Goal: Check status: Check status

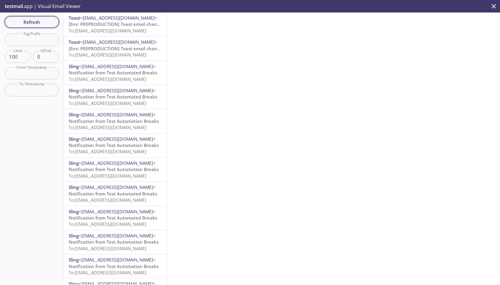
click at [24, 21] on span "Refresh" at bounding box center [32, 22] width 45 height 8
click at [127, 23] on span "[Env: PREPRODUCTION] Verify your email address" at bounding box center [122, 24] width 106 height 6
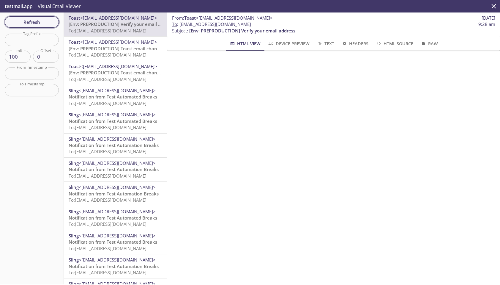
click at [37, 19] on span "Refresh" at bounding box center [32, 22] width 45 height 8
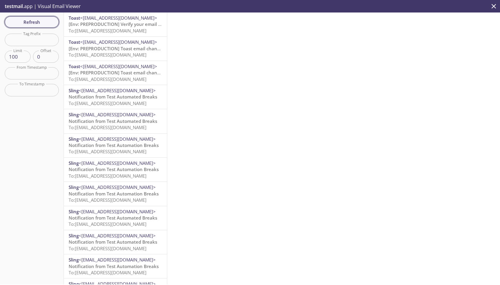
click at [43, 22] on span "Refresh" at bounding box center [32, 22] width 45 height 8
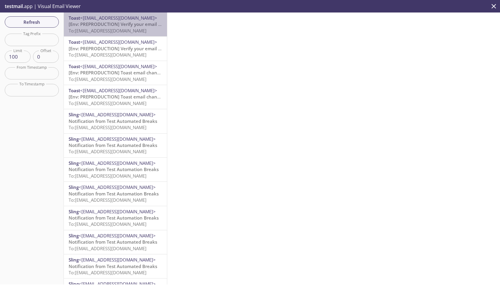
click at [128, 28] on span "To: [EMAIL_ADDRESS][DOMAIN_NAME]" at bounding box center [108, 31] width 78 height 6
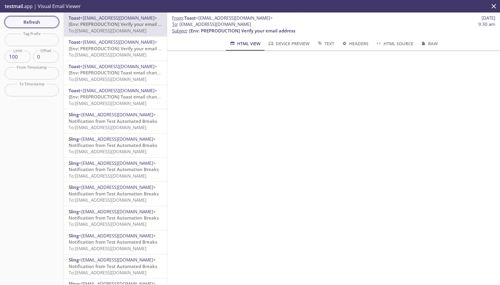
click at [40, 20] on span "Refresh" at bounding box center [32, 22] width 45 height 8
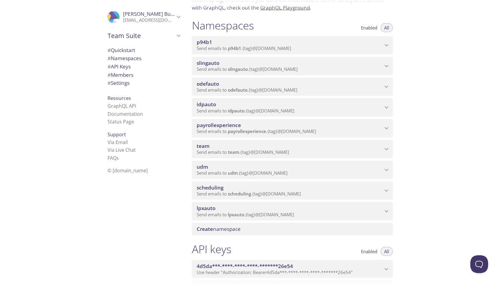
scroll to position [59, 0]
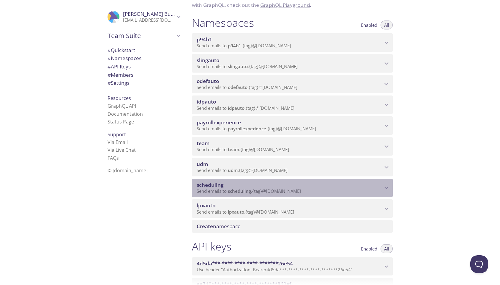
click at [324, 191] on p "Send emails to scheduling . {tag} @inbox.testmail.app" at bounding box center [290, 191] width 186 height 6
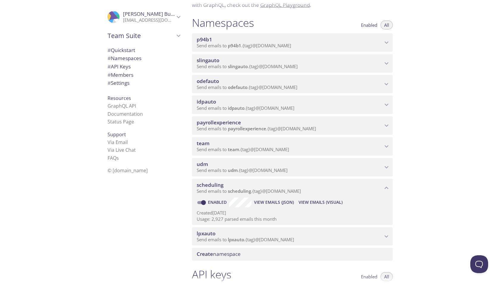
click at [323, 203] on span "View Emails (Visual)" at bounding box center [321, 202] width 44 height 7
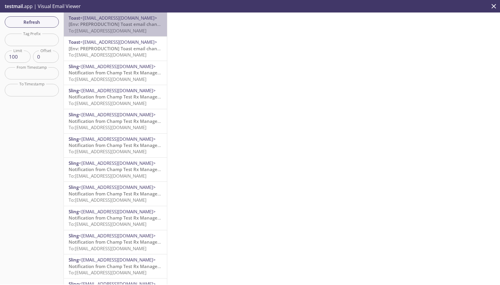
click at [129, 26] on span "[Env: PREPRODUCTION] Toast email changed" at bounding box center [117, 24] width 96 height 6
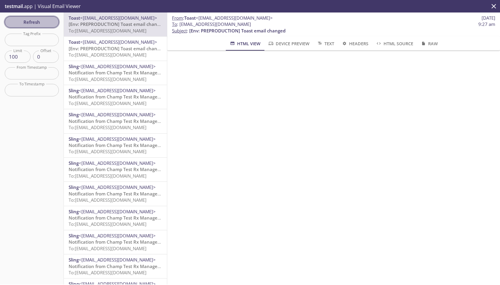
click at [36, 16] on button "Refresh" at bounding box center [32, 21] width 54 height 11
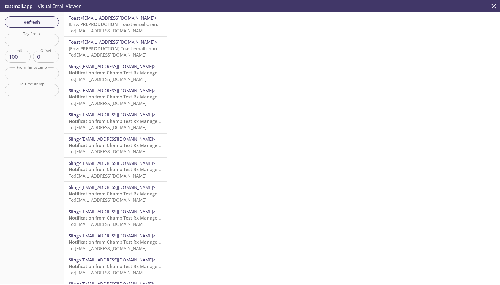
click at [128, 29] on span "To: scheduling.pro2@inbox.testmail.app" at bounding box center [108, 31] width 78 height 6
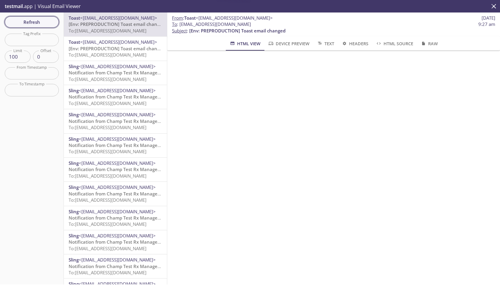
click at [32, 22] on span "Refresh" at bounding box center [32, 22] width 45 height 8
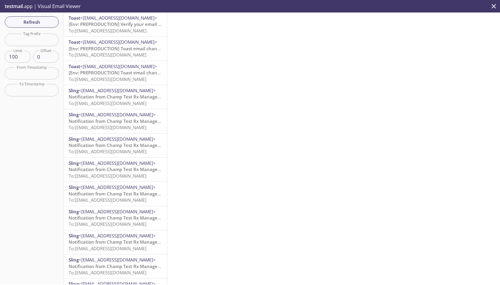
click at [124, 20] on span "<[EMAIL_ADDRESS][DOMAIN_NAME]>" at bounding box center [118, 18] width 77 height 6
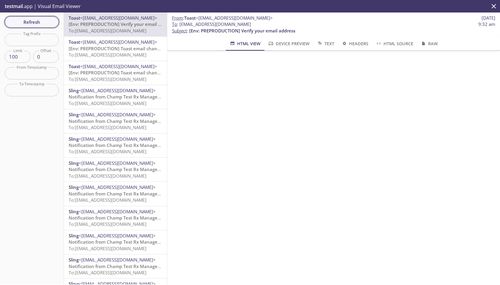
click at [37, 19] on span "Refresh" at bounding box center [32, 22] width 45 height 8
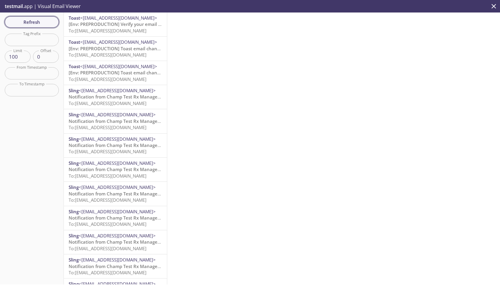
click at [40, 19] on span "Refresh" at bounding box center [32, 22] width 45 height 8
click at [127, 28] on span "To: scheduling.pro2@inbox.testmail.app" at bounding box center [108, 31] width 78 height 6
